Goal: Task Accomplishment & Management: Complete application form

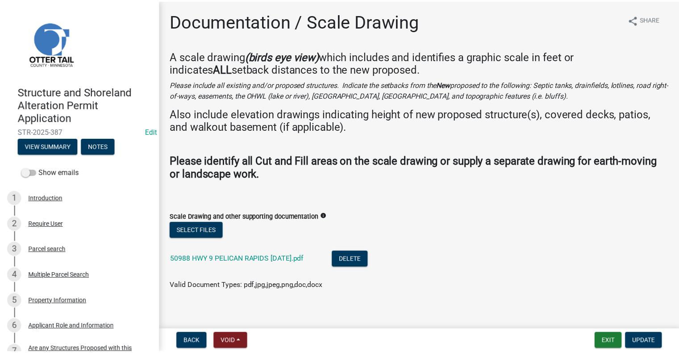
scroll to position [402, 0]
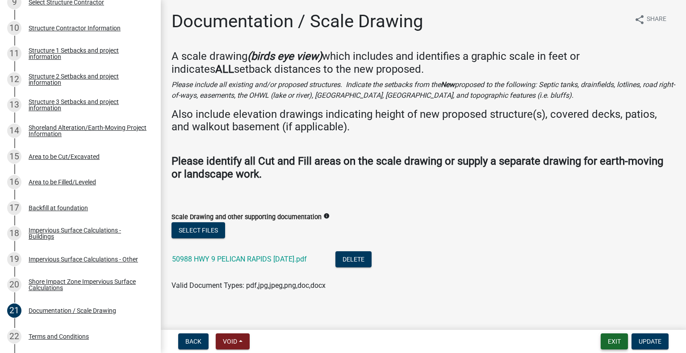
click at [613, 341] on button "Exit" at bounding box center [613, 342] width 27 height 16
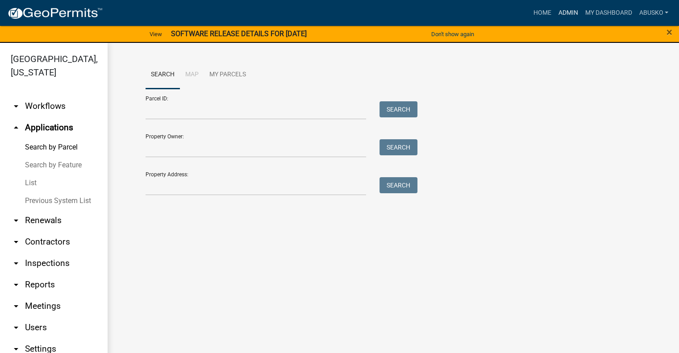
click at [562, 14] on link "Admin" at bounding box center [567, 12] width 27 height 17
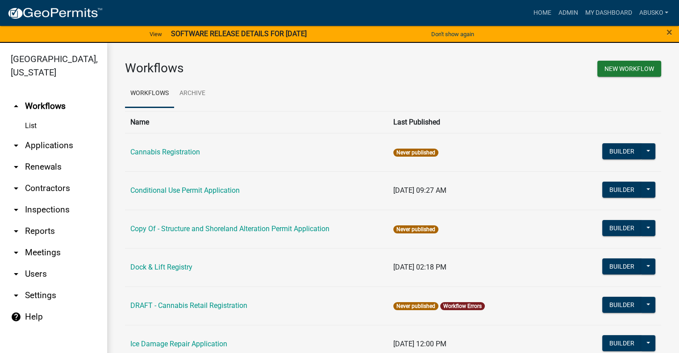
click at [65, 145] on link "arrow_drop_down Applications" at bounding box center [53, 145] width 107 height 21
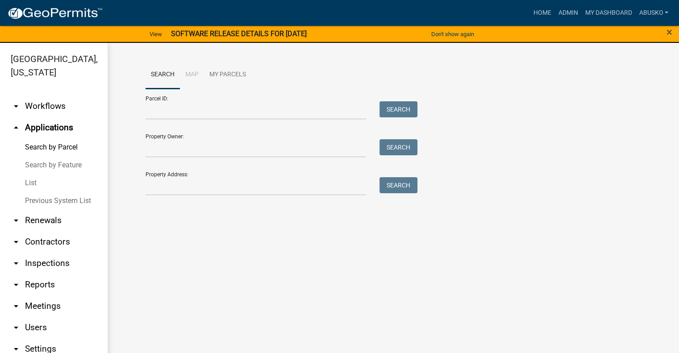
click at [45, 105] on link "arrow_drop_down Workflows" at bounding box center [53, 106] width 107 height 21
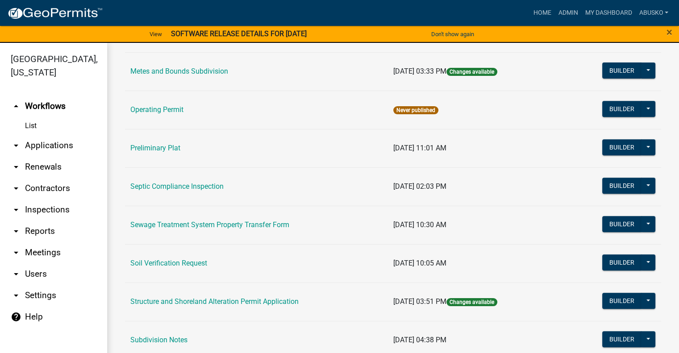
scroll to position [446, 0]
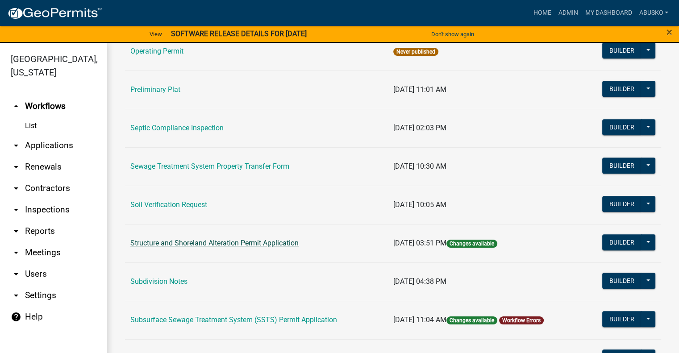
click at [228, 243] on link "Structure and Shoreland Alteration Permit Application" at bounding box center [214, 243] width 168 height 8
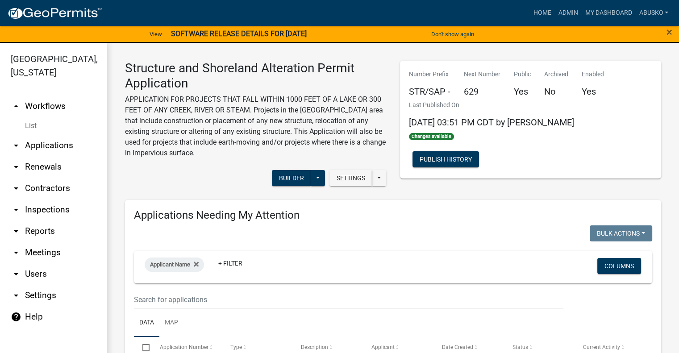
select select "3: 100"
click at [45, 103] on link "arrow_drop_up Workflows" at bounding box center [53, 106] width 107 height 21
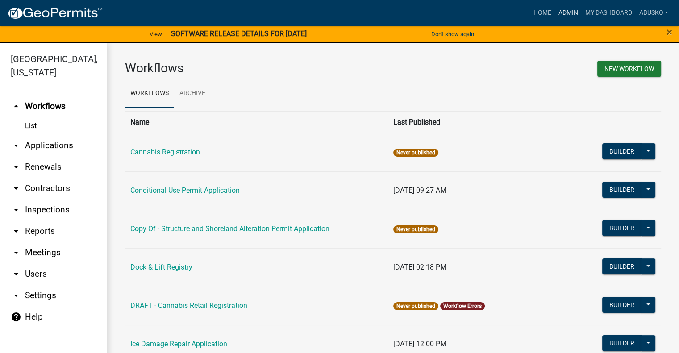
click at [558, 17] on link "Admin" at bounding box center [567, 12] width 27 height 17
click at [55, 146] on link "arrow_drop_down Applications" at bounding box center [53, 145] width 107 height 21
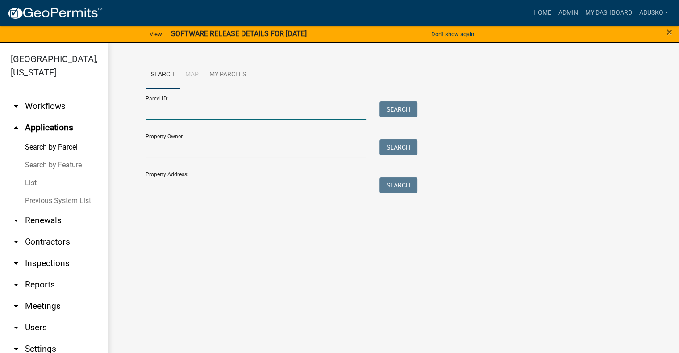
click at [170, 111] on input "Parcel ID:" at bounding box center [256, 110] width 221 height 18
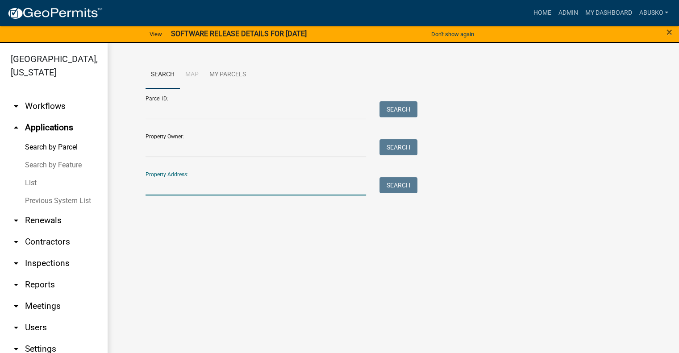
click at [155, 190] on input "Property Address:" at bounding box center [256, 186] width 221 height 18
click at [173, 151] on input "Property Owner:" at bounding box center [256, 148] width 221 height 18
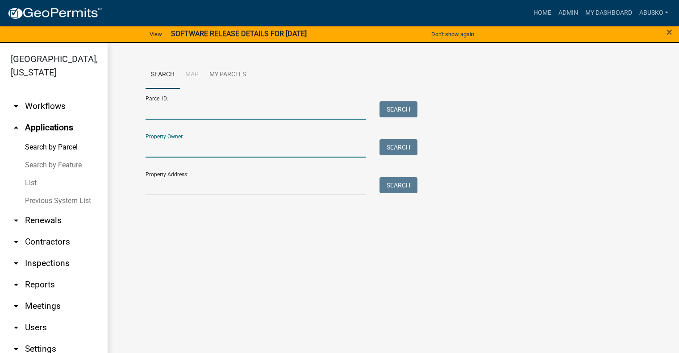
click at [153, 110] on input "Parcel ID:" at bounding box center [256, 110] width 221 height 18
click at [163, 189] on input "Property Address:" at bounding box center [256, 186] width 221 height 18
click at [151, 110] on input "Parcel ID:" at bounding box center [256, 110] width 221 height 18
type input "1"
click at [189, 188] on input "Property Address:" at bounding box center [256, 186] width 221 height 18
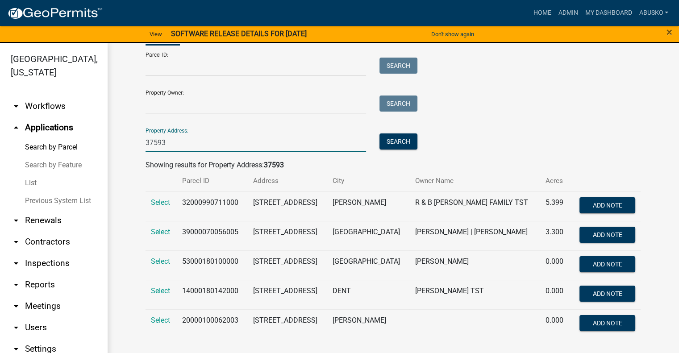
scroll to position [50, 0]
type input "37593"
click at [161, 321] on span "Select" at bounding box center [160, 320] width 19 height 8
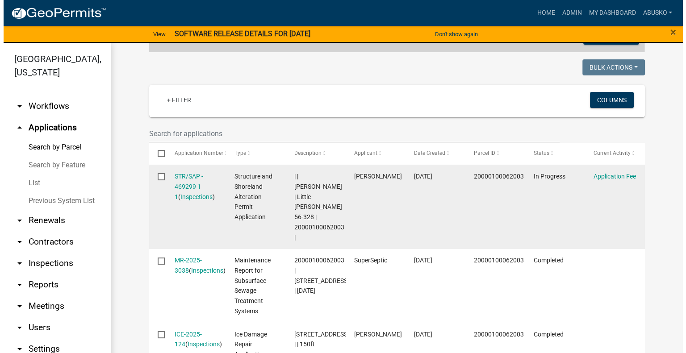
scroll to position [228, 0]
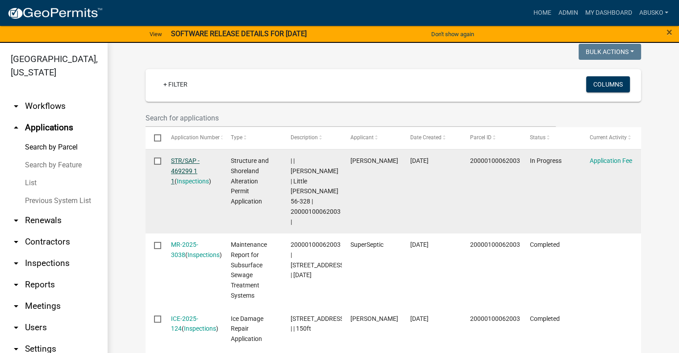
click at [180, 161] on link "STR/SAP - 469299 1 1" at bounding box center [185, 171] width 29 height 28
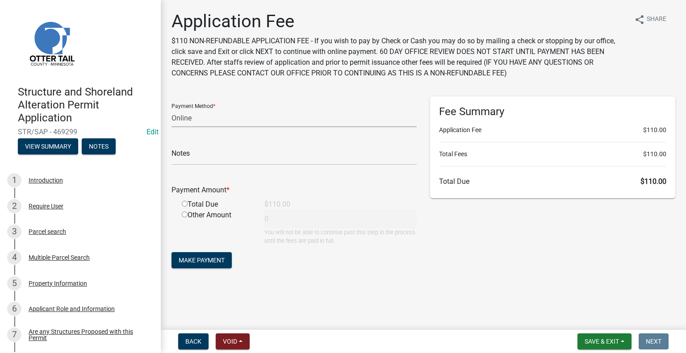
click at [239, 121] on select "Credit Card POS Check Cash Online" at bounding box center [293, 118] width 245 height 18
select select "2: 1"
click at [171, 109] on select "Credit Card POS Check Cash Online" at bounding box center [293, 118] width 245 height 18
click at [184, 206] on input "radio" at bounding box center [185, 204] width 6 height 6
radio input "true"
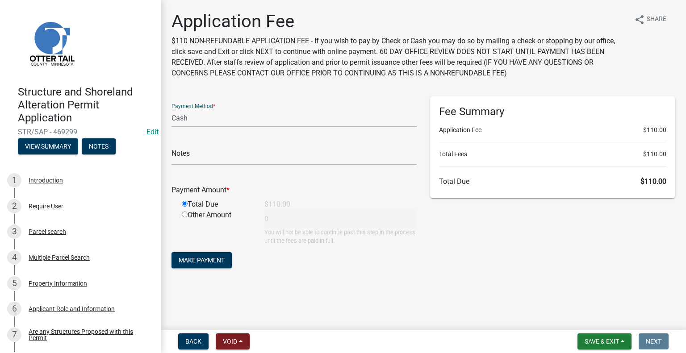
type input "110"
click at [211, 261] on span "Make Payment" at bounding box center [202, 260] width 46 height 7
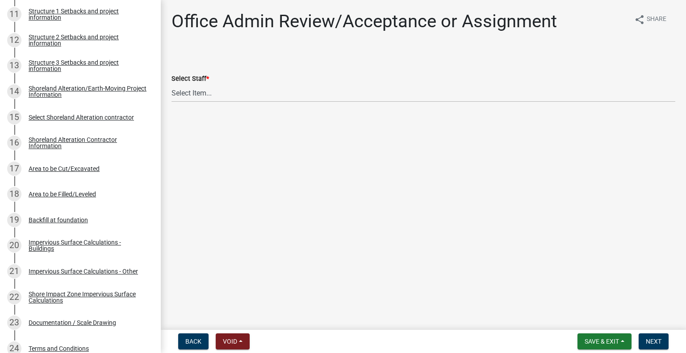
scroll to position [459, 0]
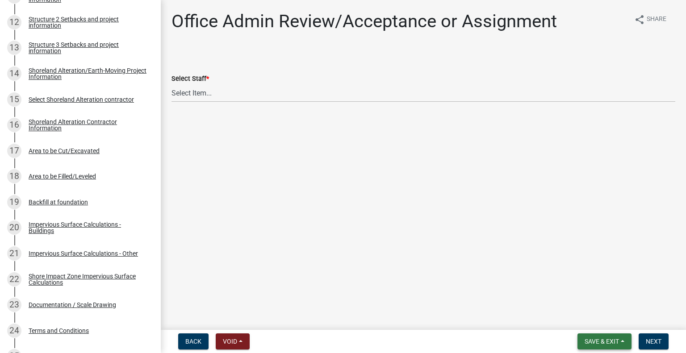
click at [605, 342] on span "Save & Exit" at bounding box center [601, 341] width 34 height 7
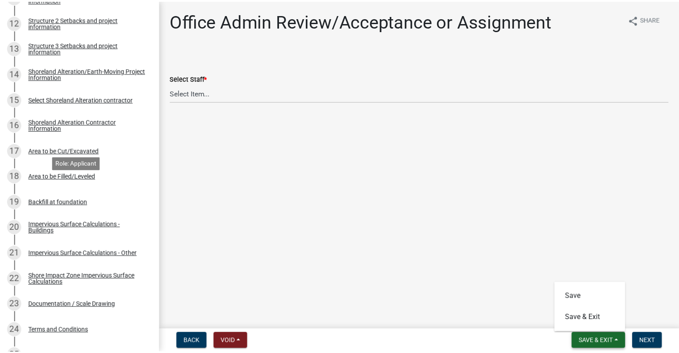
scroll to position [146, 0]
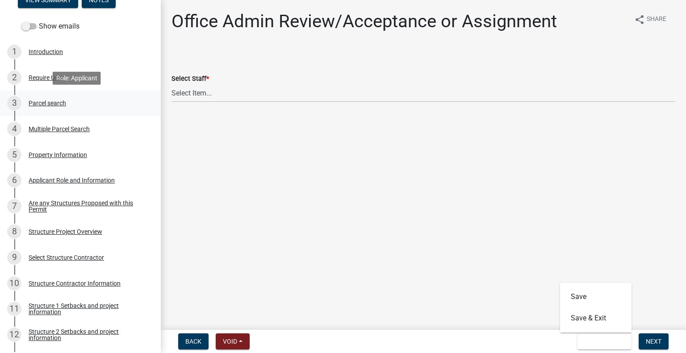
click at [53, 106] on div "Parcel search" at bounding box center [48, 103] width 38 height 6
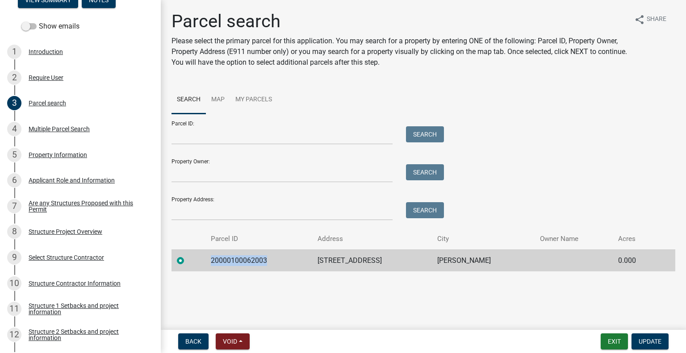
drag, startPoint x: 277, startPoint y: 259, endPoint x: 216, endPoint y: 263, distance: 61.7
click at [216, 263] on td "20000100062003" at bounding box center [258, 261] width 107 height 22
copy td "20000100062003"
click at [650, 339] on span "Update" at bounding box center [649, 341] width 23 height 7
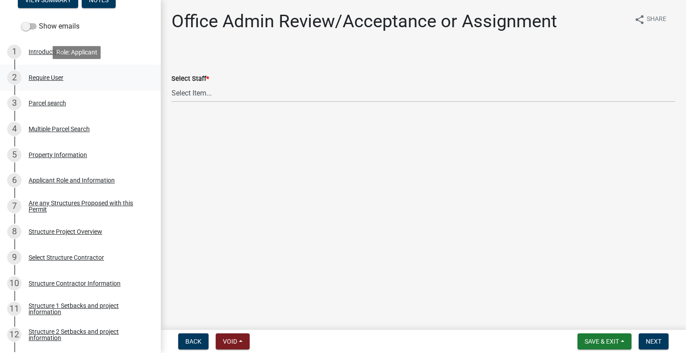
click at [133, 80] on div "2 Require User" at bounding box center [76, 78] width 139 height 14
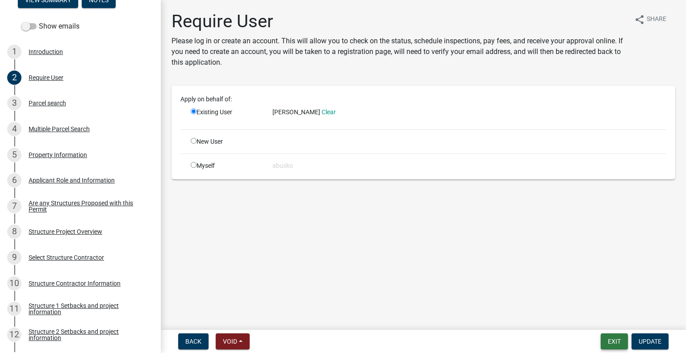
click at [612, 348] on button "Exit" at bounding box center [613, 342] width 27 height 16
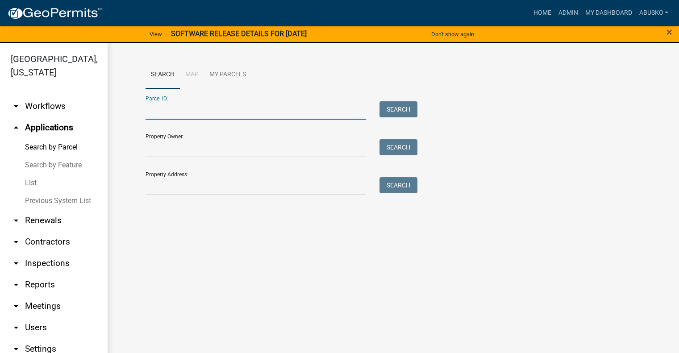
click at [210, 114] on input "Parcel ID:" at bounding box center [256, 110] width 221 height 18
paste input "20000100062003"
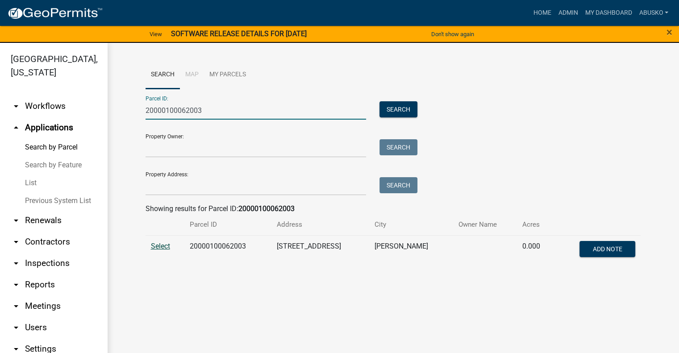
type input "20000100062003"
click at [164, 245] on span "Select" at bounding box center [160, 246] width 19 height 8
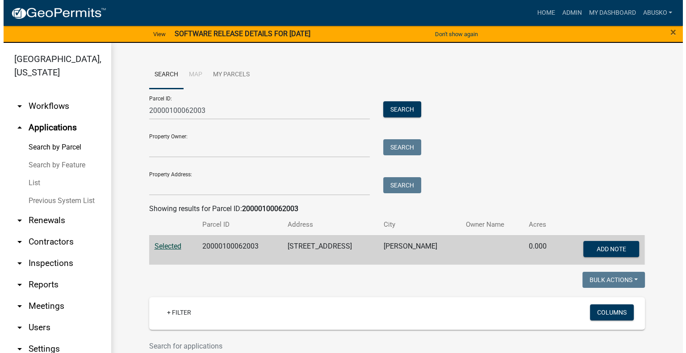
scroll to position [218, 0]
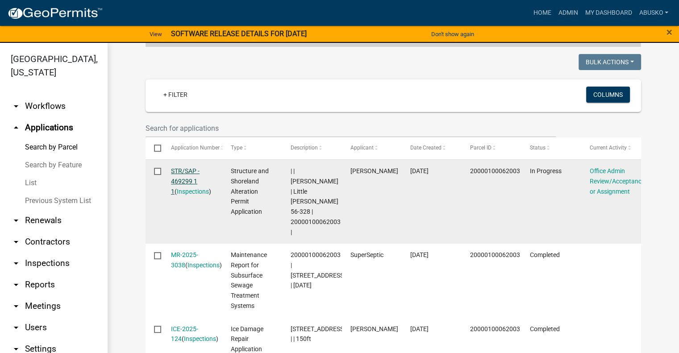
click at [182, 171] on link "STR/SAP - 469299 1 1" at bounding box center [185, 181] width 29 height 28
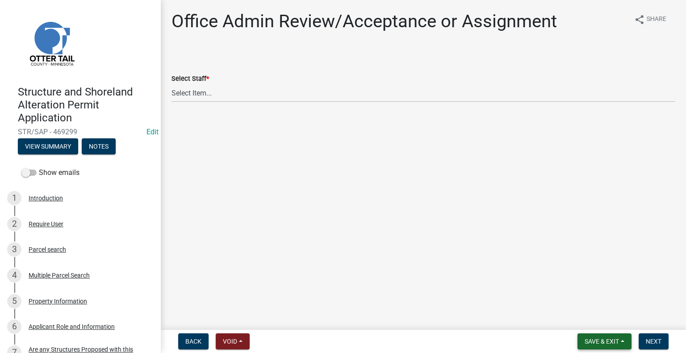
click at [604, 342] on span "Save & Exit" at bounding box center [601, 341] width 34 height 7
click at [589, 322] on button "Save & Exit" at bounding box center [595, 318] width 71 height 21
